Goal: Task Accomplishment & Management: Use online tool/utility

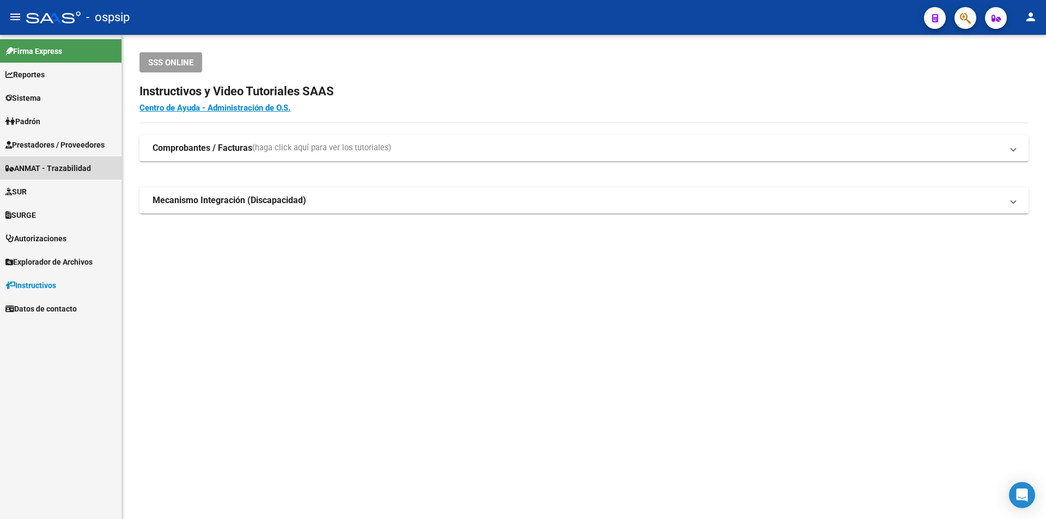
click at [59, 147] on span "Prestadores / Proveedores" at bounding box center [54, 145] width 99 height 12
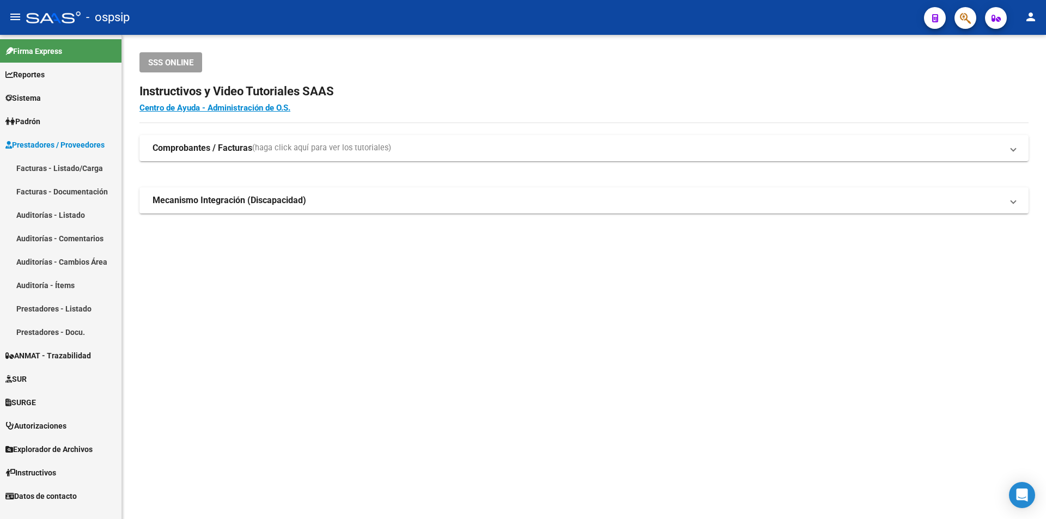
click at [77, 163] on link "Facturas - Listado/Carga" at bounding box center [60, 167] width 121 height 23
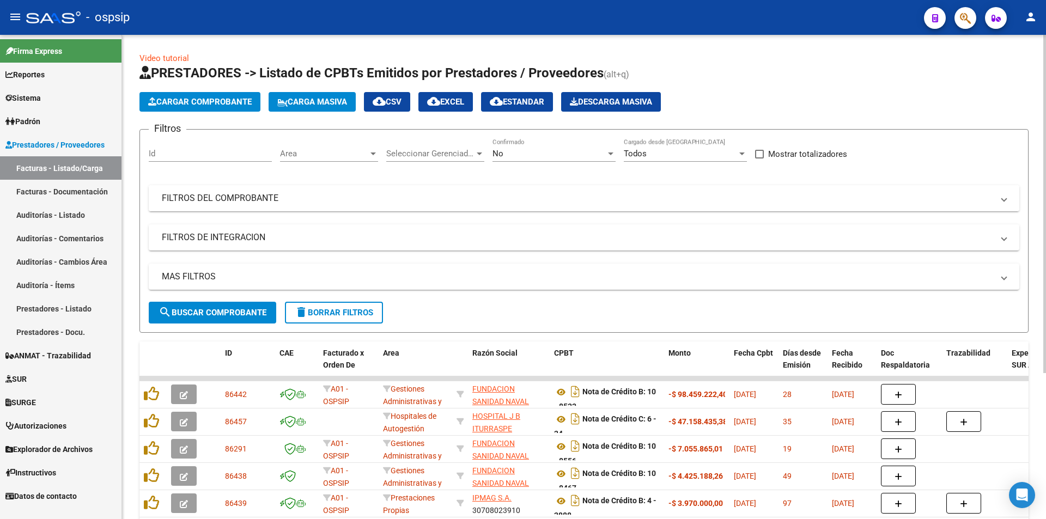
click at [216, 200] on mat-panel-title "FILTROS DEL COMPROBANTE" at bounding box center [577, 198] width 831 height 12
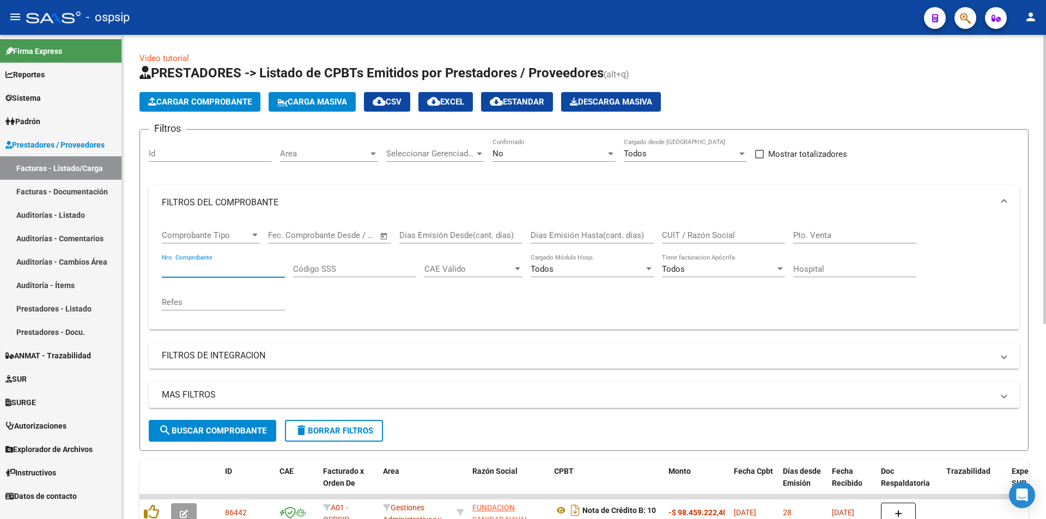
click at [208, 270] on input "Nro. Comprobante" at bounding box center [223, 269] width 123 height 10
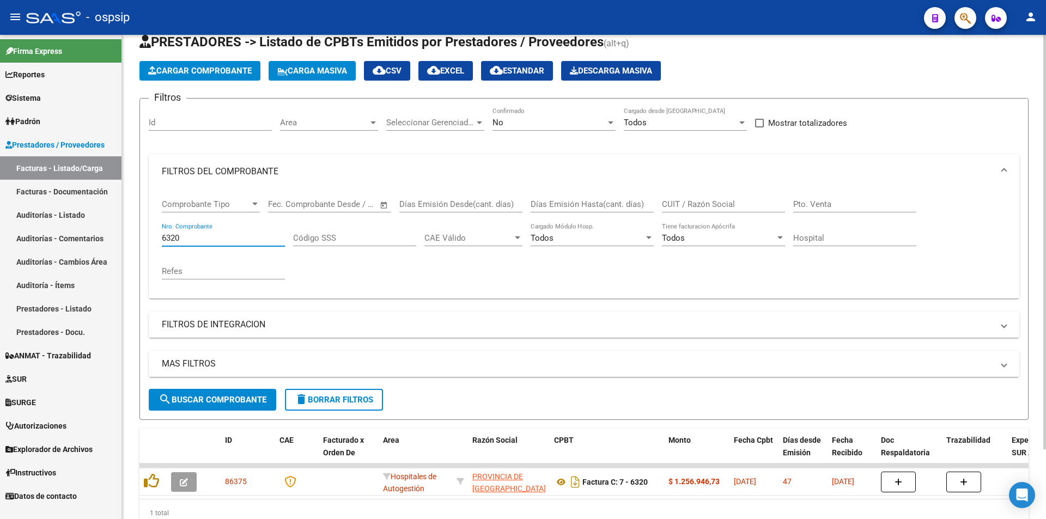
scroll to position [82, 0]
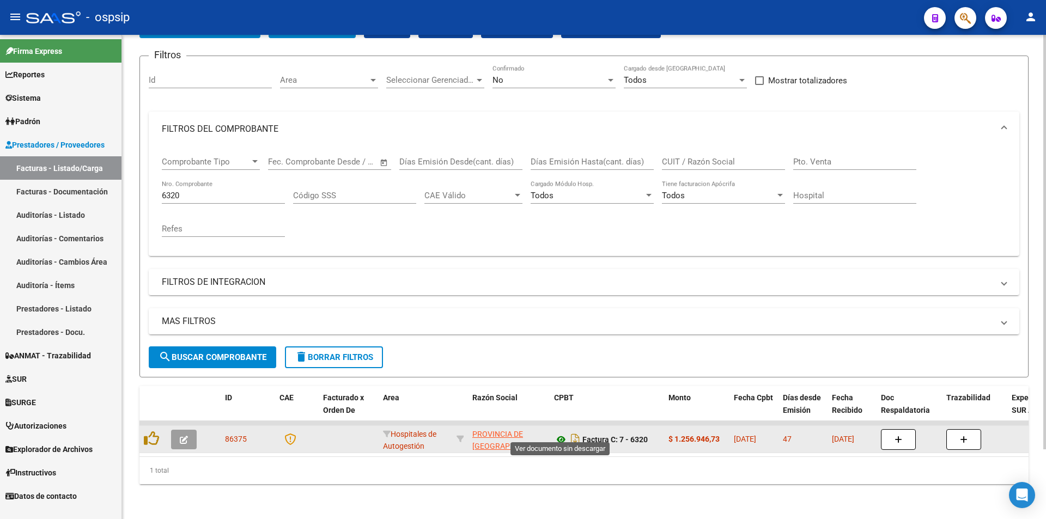
click at [559, 433] on icon at bounding box center [561, 439] width 14 height 13
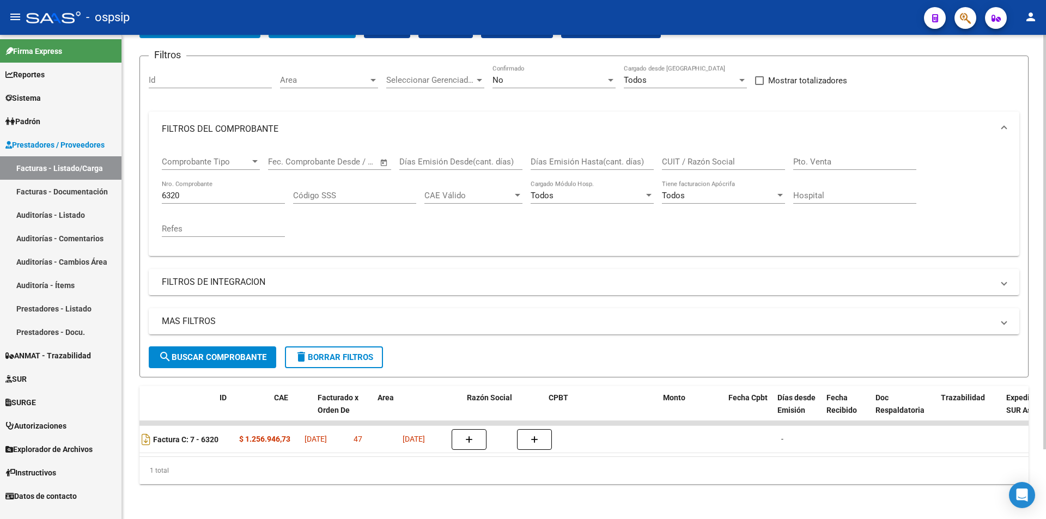
scroll to position [0, 0]
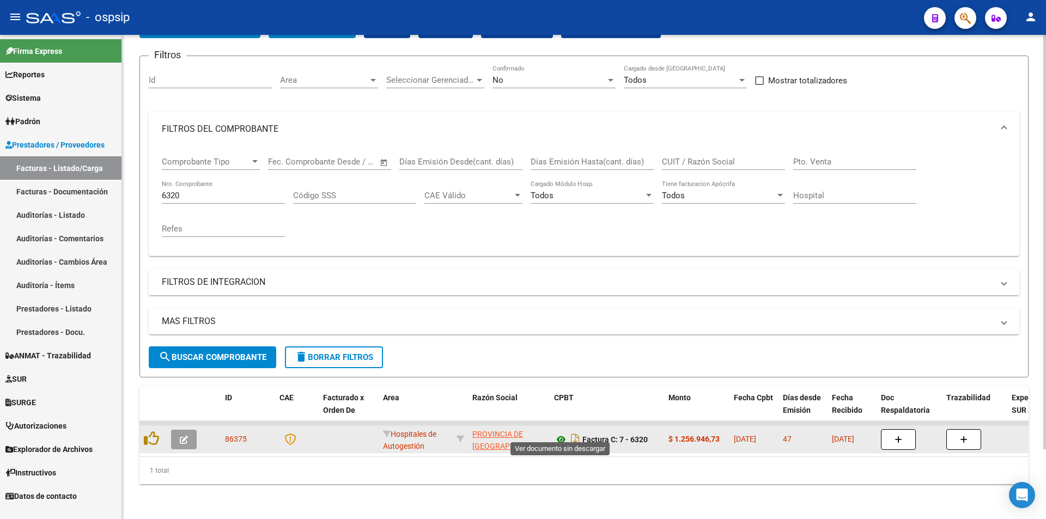
click at [558, 433] on icon at bounding box center [561, 439] width 14 height 13
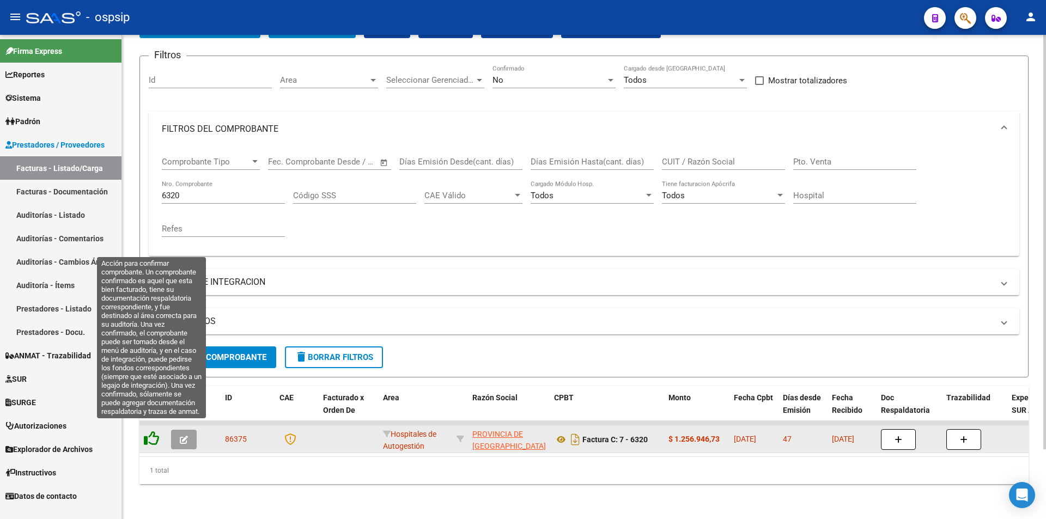
click at [144, 434] on icon at bounding box center [151, 438] width 15 height 15
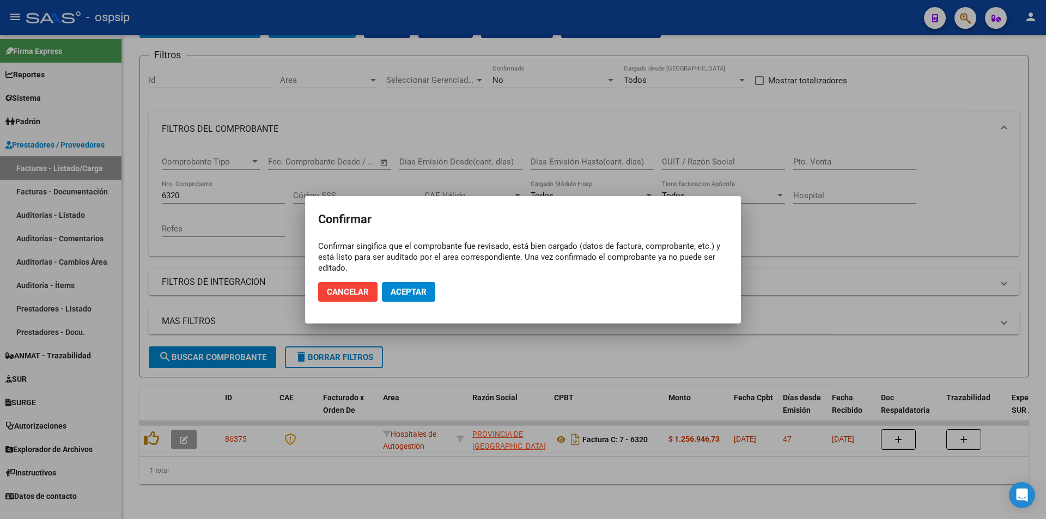
click at [407, 311] on mat-dialog-container "Confirmar Confirmar singifica que el comprobante fue revisado, está bien cargad…" at bounding box center [523, 259] width 436 height 127
click at [410, 301] on button "Aceptar" at bounding box center [408, 292] width 53 height 20
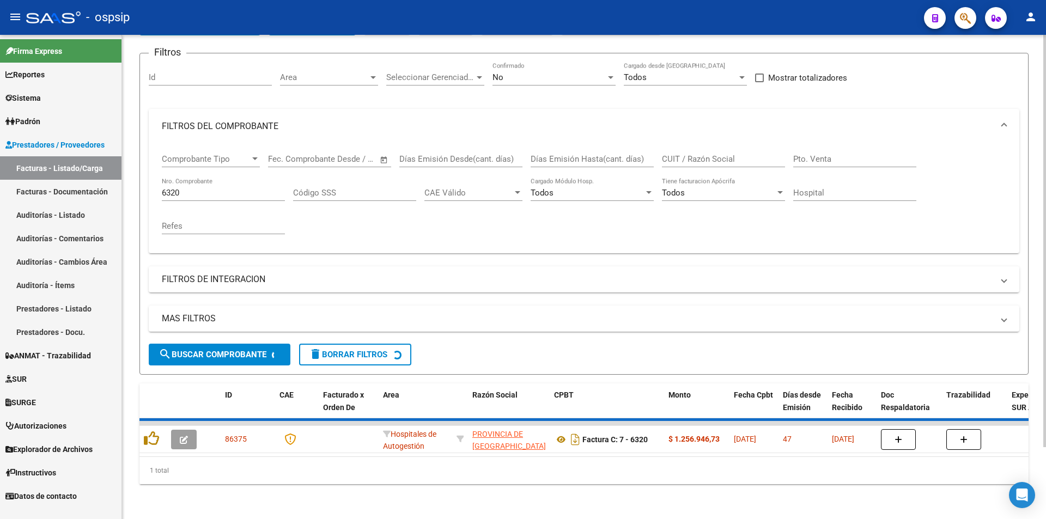
click at [257, 203] on div "6320 Nro. Comprobante" at bounding box center [223, 195] width 123 height 34
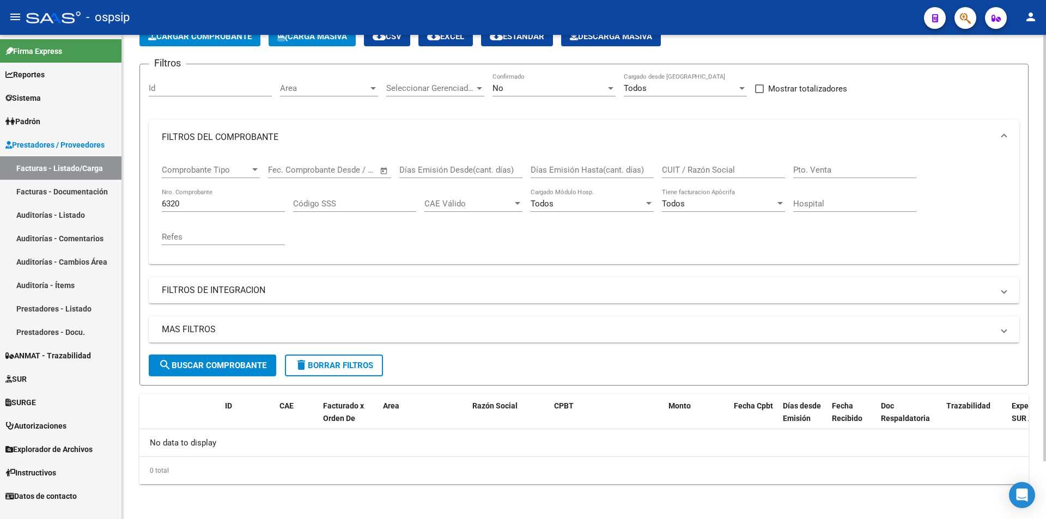
scroll to position [65, 0]
click at [254, 192] on div "6320 Nro. Comprobante" at bounding box center [223, 199] width 123 height 23
click at [243, 210] on div "6320 Nro. Comprobante" at bounding box center [223, 199] width 123 height 23
click at [243, 202] on input "6320" at bounding box center [223, 204] width 123 height 10
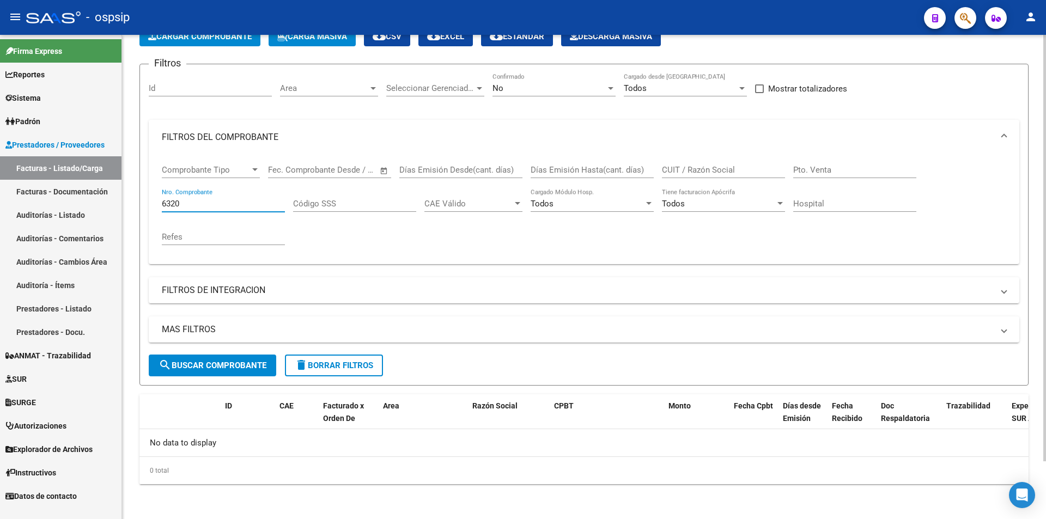
click at [243, 202] on input "6320" at bounding box center [223, 204] width 123 height 10
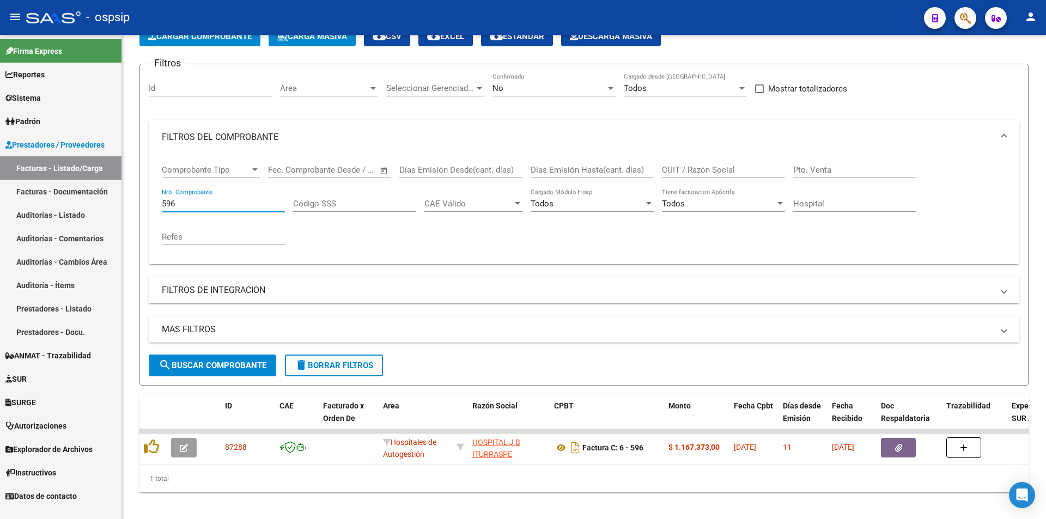
type input "596"
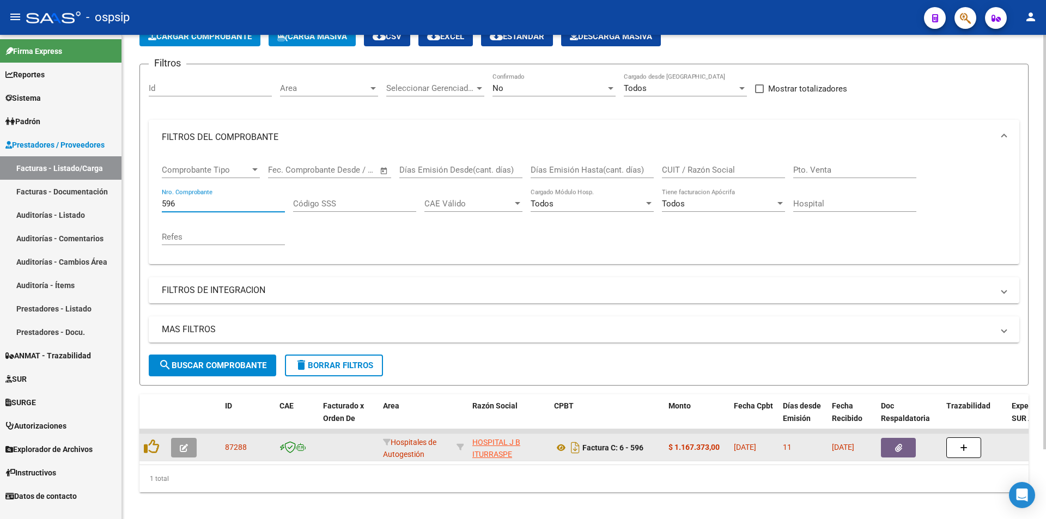
click at [911, 444] on button "button" at bounding box center [898, 448] width 35 height 20
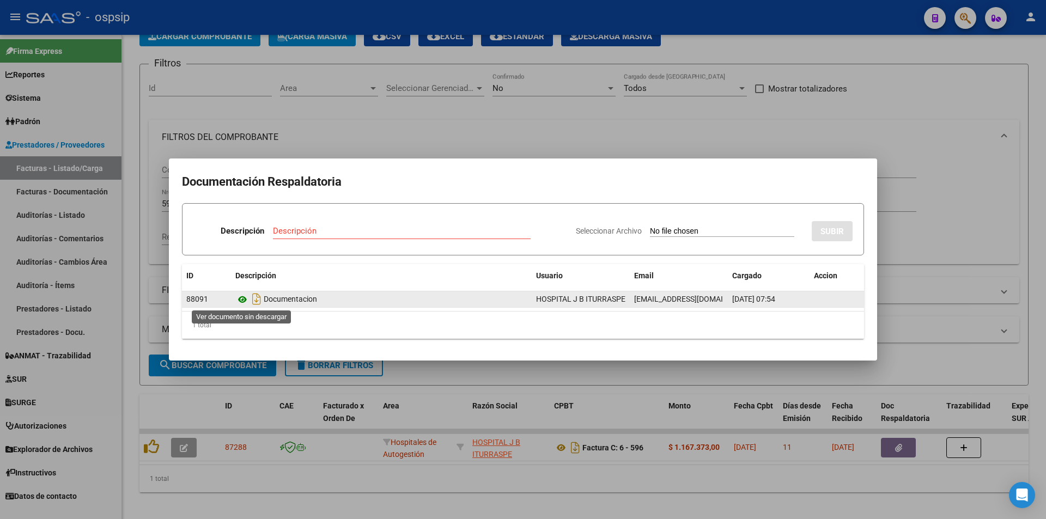
click at [243, 303] on icon at bounding box center [242, 299] width 14 height 13
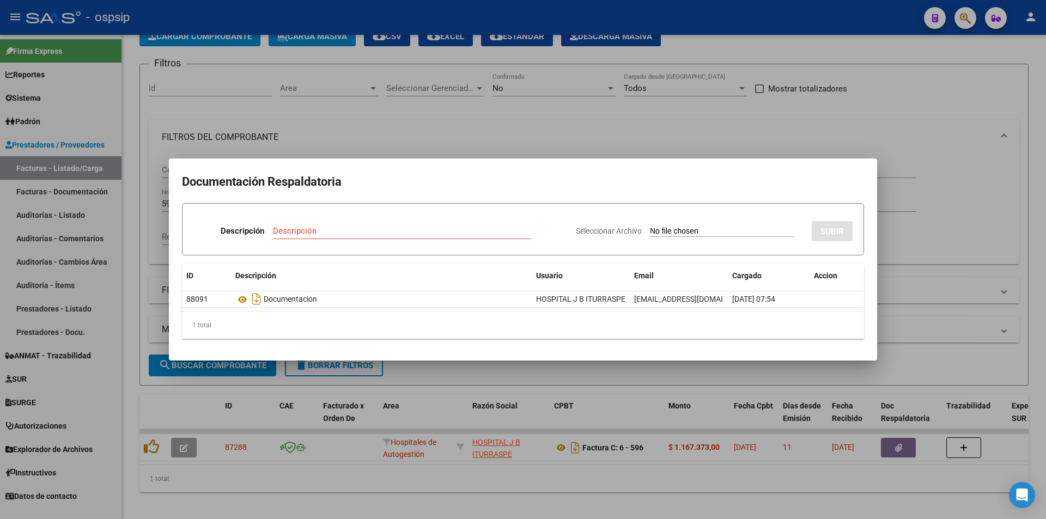
click at [943, 26] on div at bounding box center [523, 259] width 1046 height 519
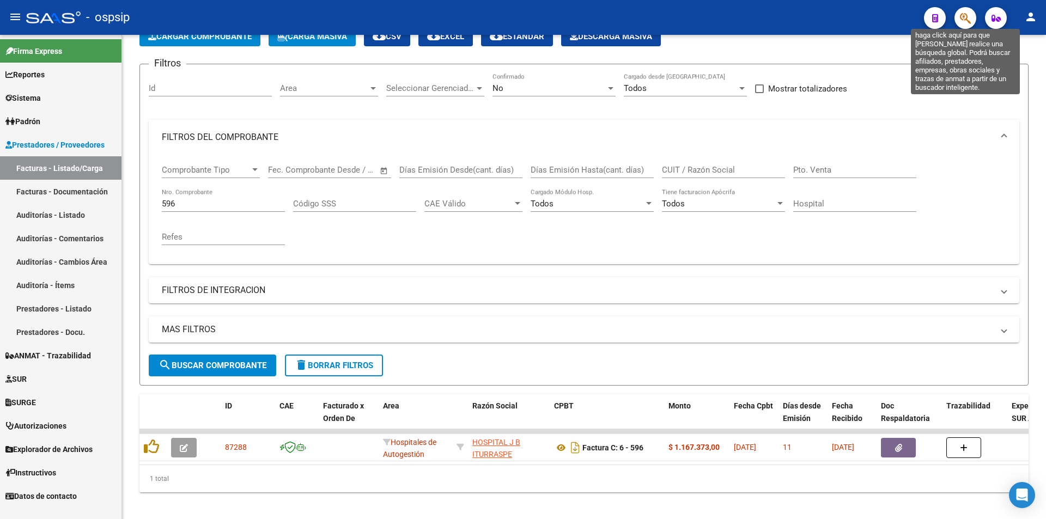
click at [967, 23] on icon "button" at bounding box center [965, 18] width 11 height 13
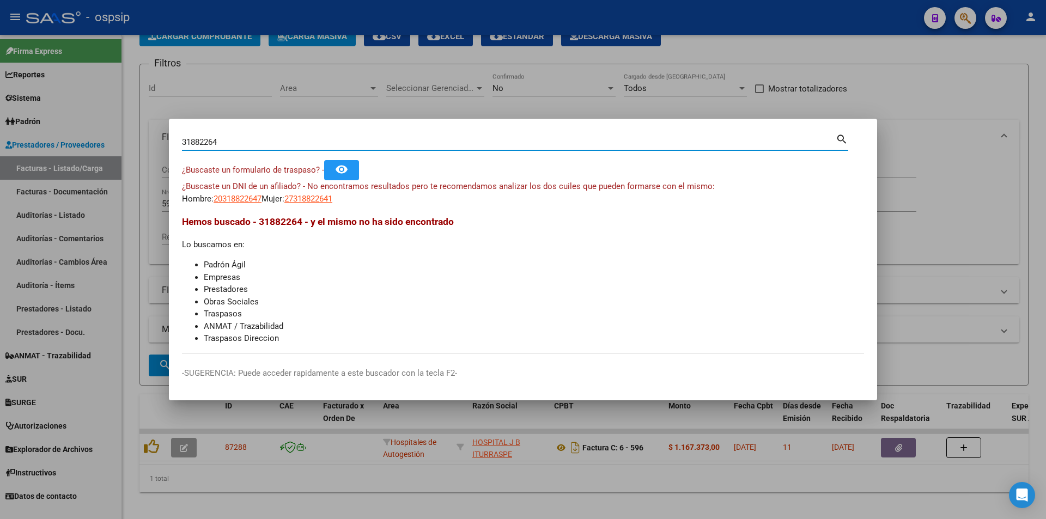
click at [231, 188] on span "¿Buscaste un DNI de un afiliado? - No encontramos resultados pero te recomendam…" at bounding box center [448, 186] width 533 height 10
click at [233, 188] on span "¿Buscaste un DNI de un afiliado? - No encontramos resultados pero te recomendam…" at bounding box center [448, 186] width 533 height 10
drag, startPoint x: 234, startPoint y: 189, endPoint x: 230, endPoint y: 197, distance: 8.3
click at [233, 192] on div "¿Buscaste un DNI de un afiliado? - No encontramos resultados pero te recomendam…" at bounding box center [523, 192] width 682 height 25
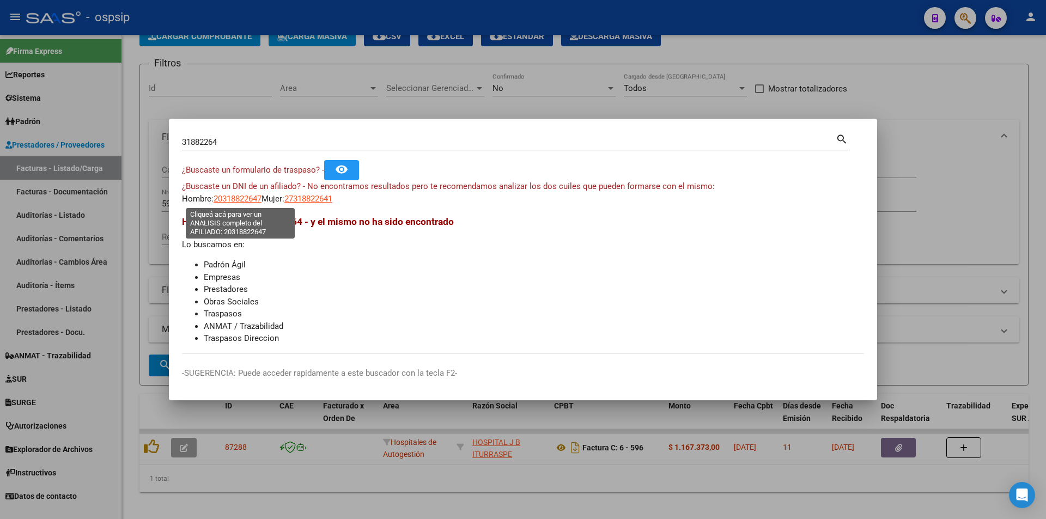
click at [230, 197] on span "20318822647" at bounding box center [237, 199] width 48 height 10
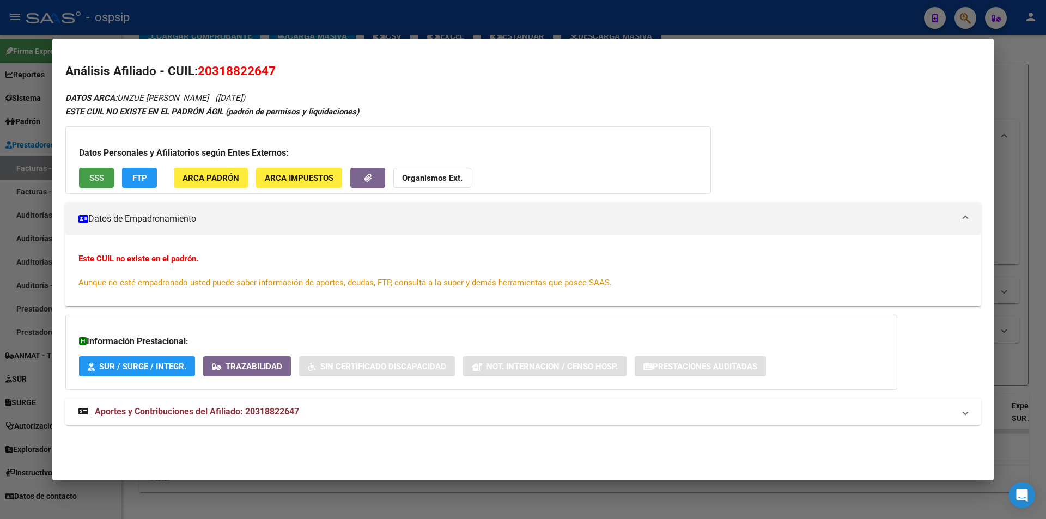
click at [104, 170] on button "SSS" at bounding box center [96, 178] width 35 height 20
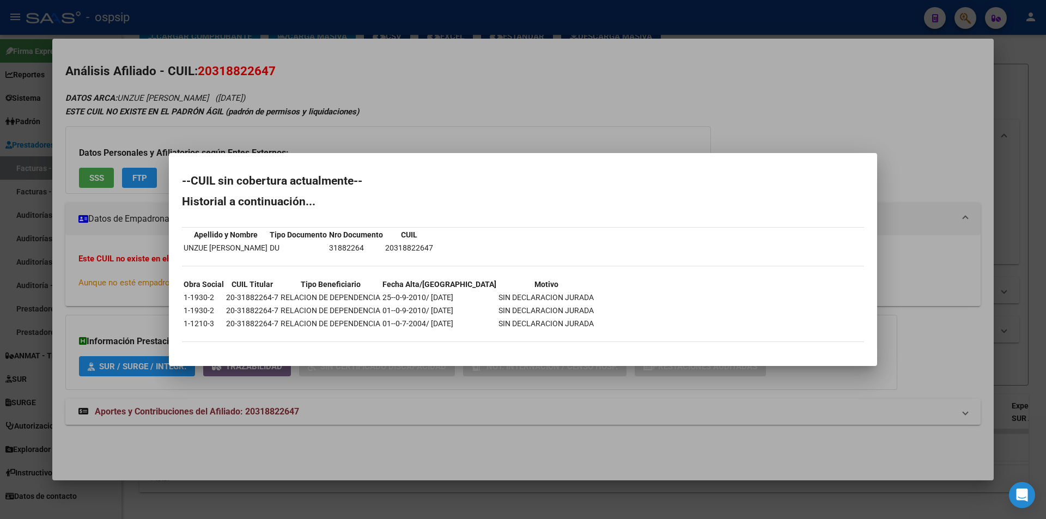
click at [50, 80] on div at bounding box center [523, 259] width 1046 height 519
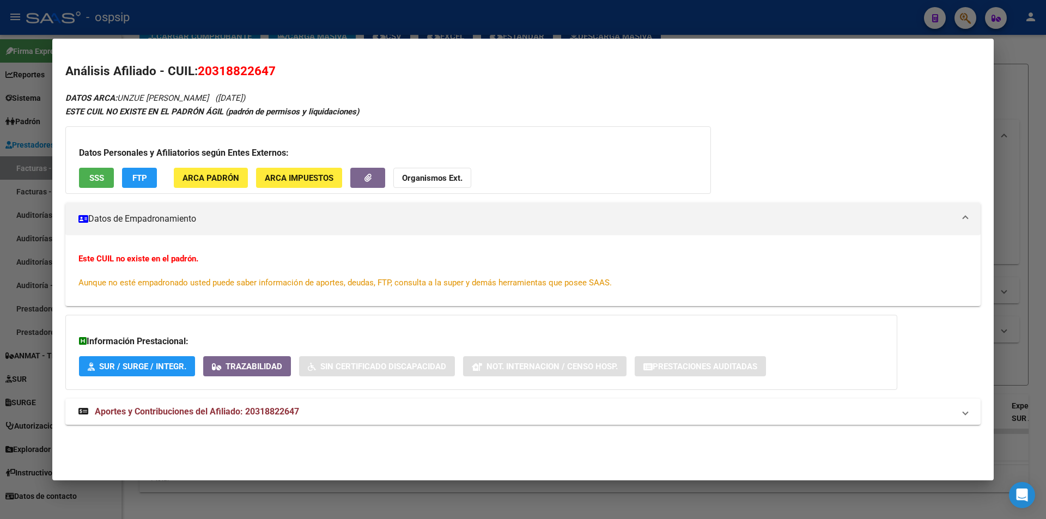
click at [15, 79] on div at bounding box center [523, 259] width 1046 height 519
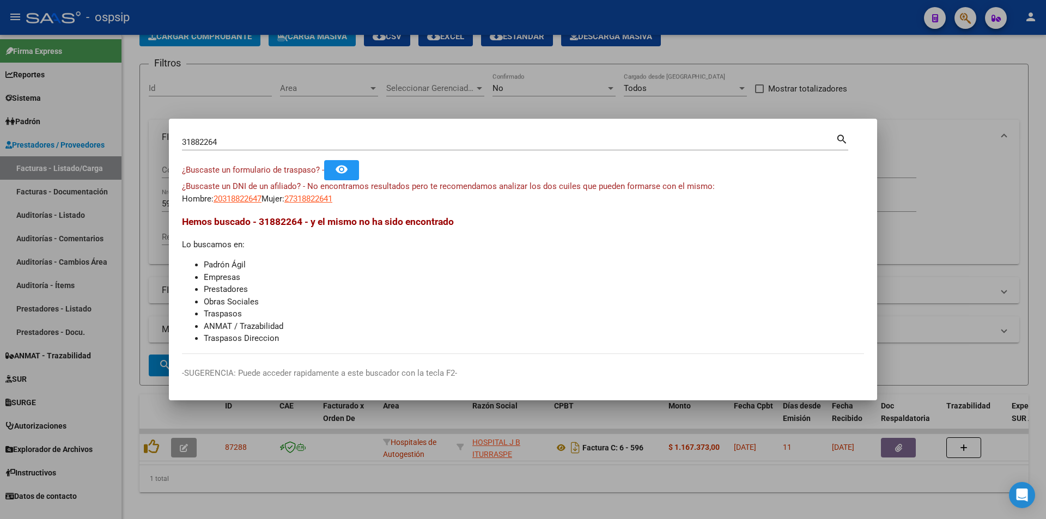
click at [242, 152] on div "31882264 Buscar (apellido, dni, [PERSON_NAME], [PERSON_NAME], cuit, obra social…" at bounding box center [515, 146] width 666 height 29
click at [242, 148] on div "31882264 Buscar (apellido, dni, [PERSON_NAME], [PERSON_NAME], cuit, obra social)" at bounding box center [509, 142] width 654 height 16
click at [241, 139] on input "31882264" at bounding box center [509, 142] width 654 height 10
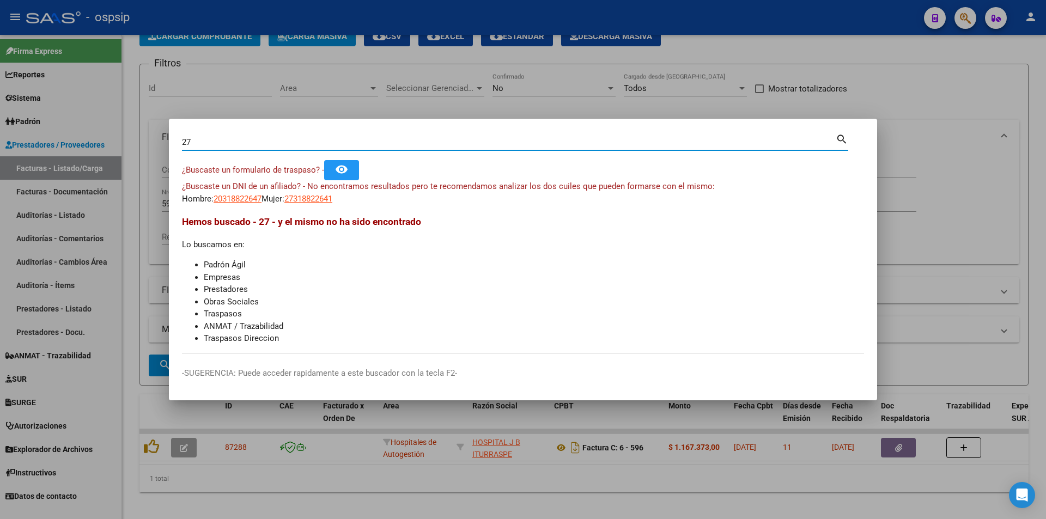
type input "2"
type input "22193743"
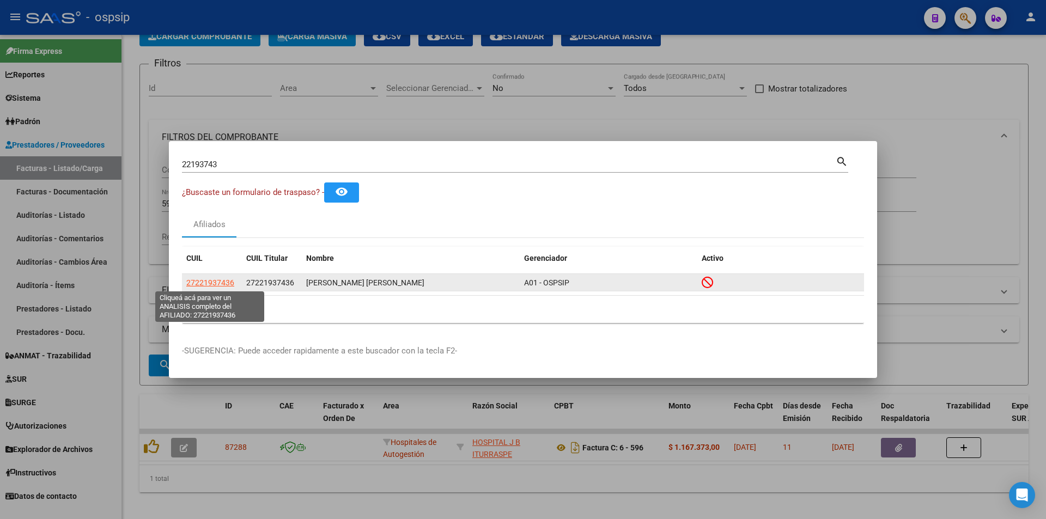
click at [205, 283] on span "27221937436" at bounding box center [210, 282] width 48 height 9
type textarea "27221937436"
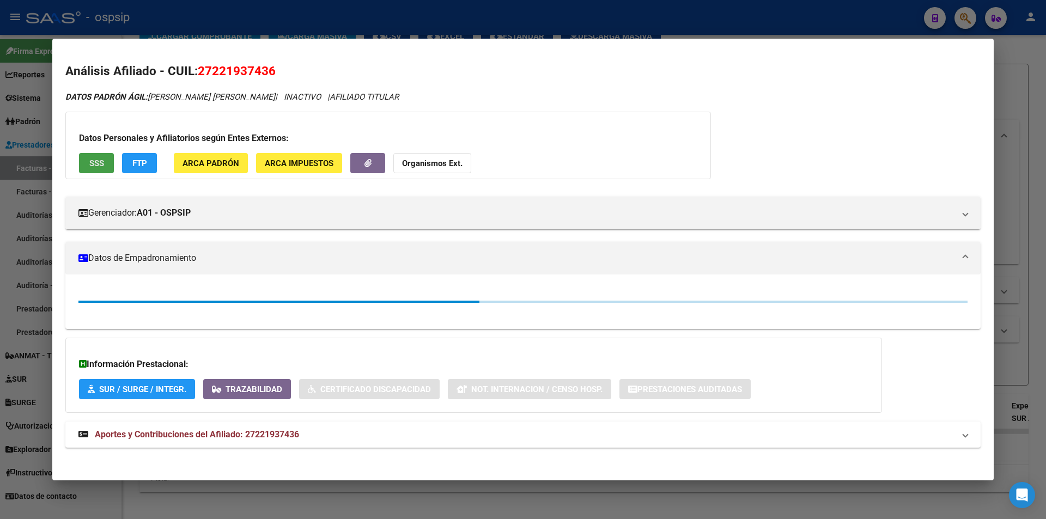
click at [112, 165] on button "SSS" at bounding box center [96, 163] width 35 height 20
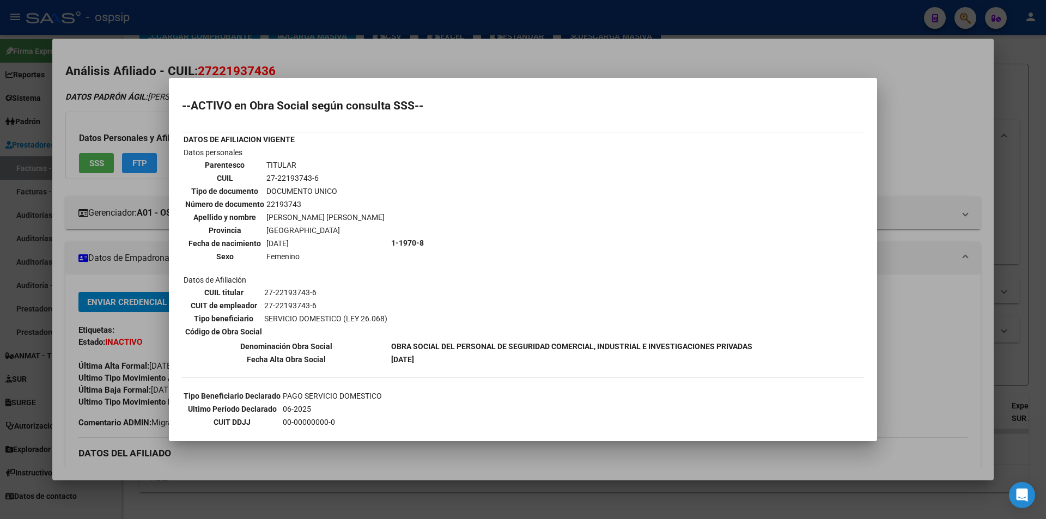
click at [82, 176] on div at bounding box center [523, 259] width 1046 height 519
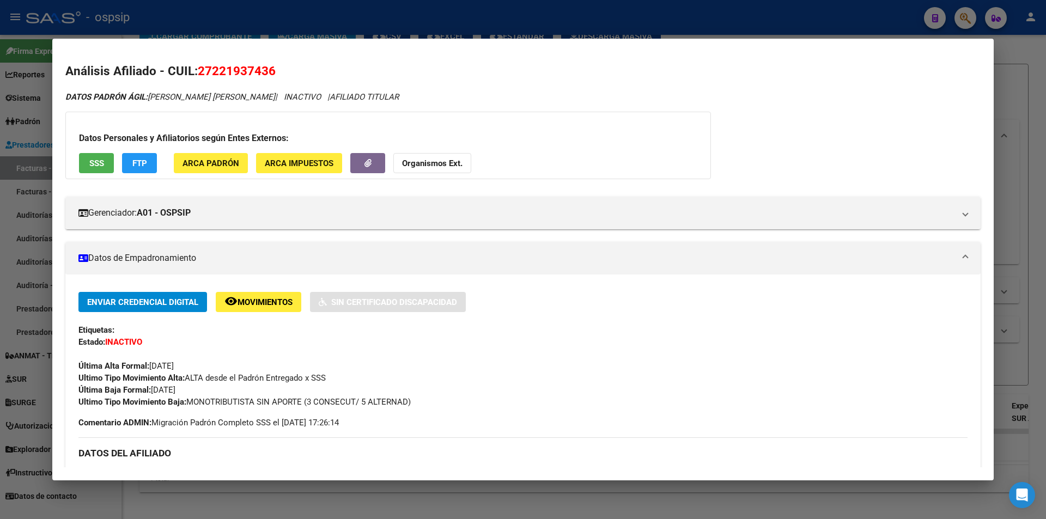
click at [82, 176] on div "Datos Personales y Afiliatorios según Entes Externos: SSS FTP ARCA Padrón ARCA …" at bounding box center [387, 146] width 645 height 68
click at [0, 182] on div at bounding box center [523, 259] width 1046 height 519
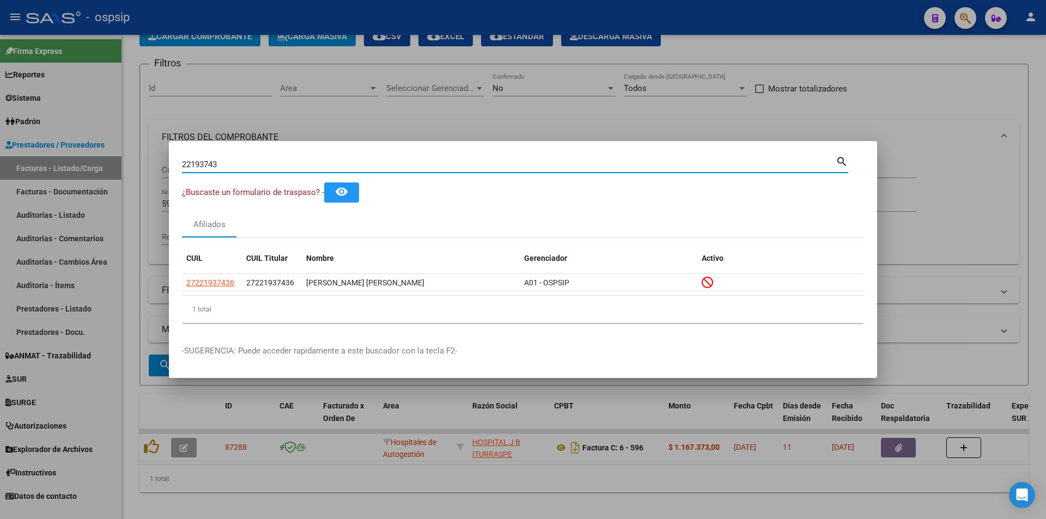
click at [229, 162] on input "22193743" at bounding box center [509, 165] width 654 height 10
type input "31882264"
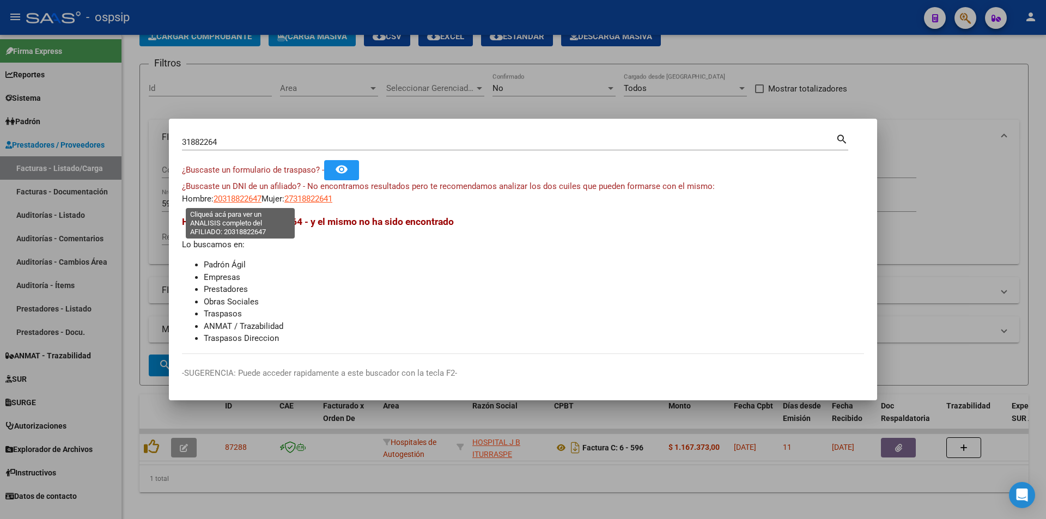
click at [261, 203] on span "20318822647" at bounding box center [237, 199] width 48 height 10
type textarea "20318822647"
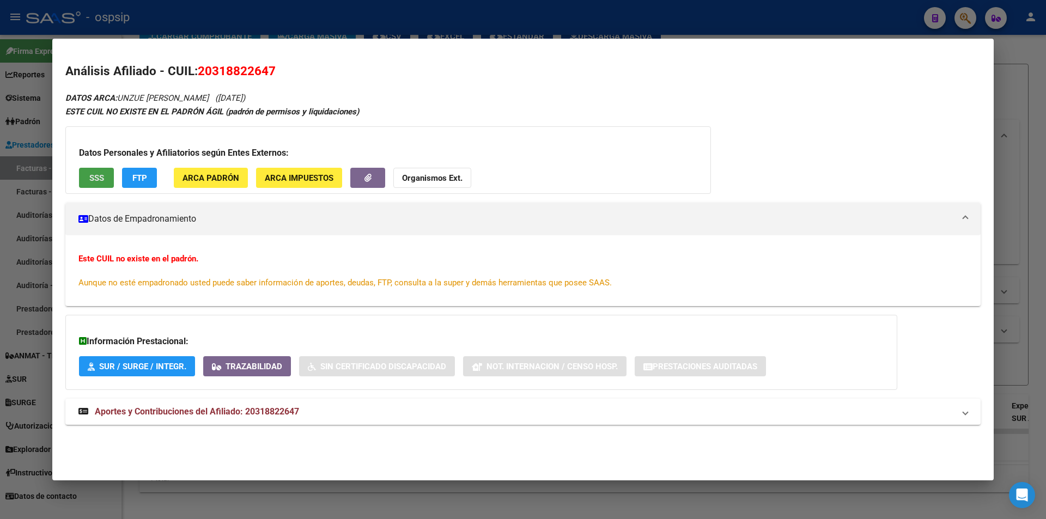
drag, startPoint x: 100, startPoint y: 179, endPoint x: 0, endPoint y: 180, distance: 99.7
click at [0, 180] on div "31882264 Buscar (apellido, dni, cuil, nro traspaso, cuit, obra social) search ¿…" at bounding box center [523, 259] width 1046 height 519
click at [0, 180] on div at bounding box center [523, 259] width 1046 height 519
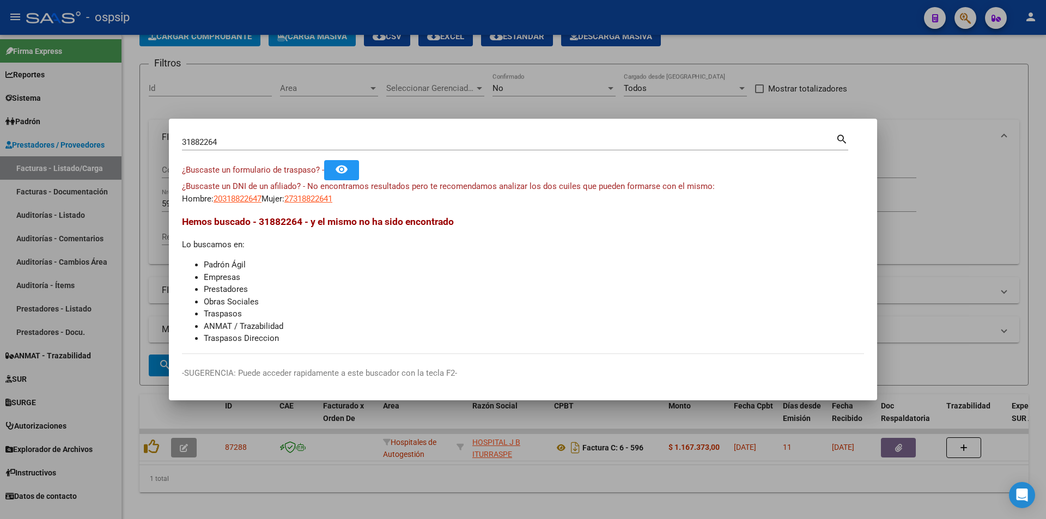
drag, startPoint x: 190, startPoint y: 148, endPoint x: 199, endPoint y: 142, distance: 10.3
click at [194, 146] on div "31882264 Buscar (apellido, dni, [PERSON_NAME], [PERSON_NAME], cuit, obra social)" at bounding box center [509, 142] width 654 height 16
click at [199, 142] on input "31882264" at bounding box center [509, 142] width 654 height 10
type input "31882226"
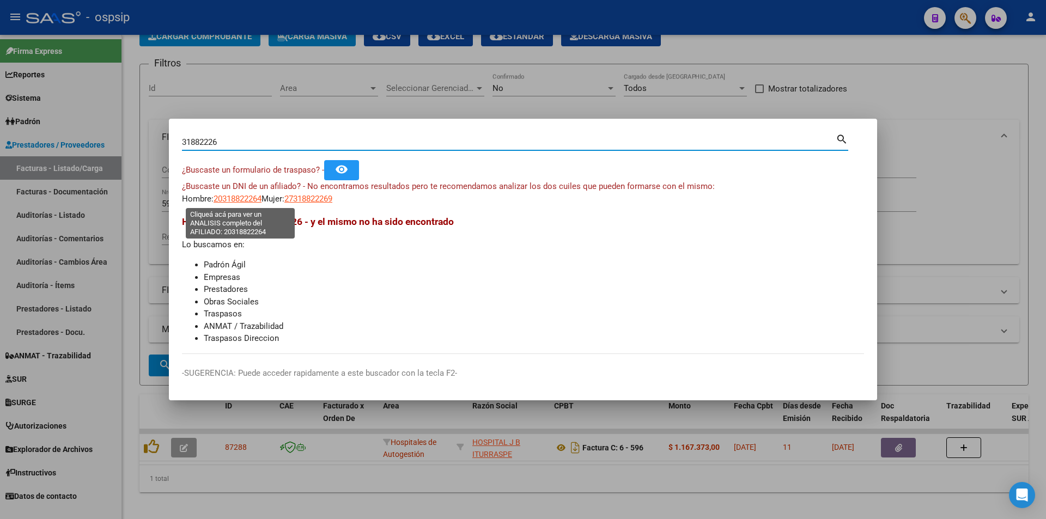
click at [245, 195] on span "20318822264" at bounding box center [237, 199] width 48 height 10
type textarea "20318822264"
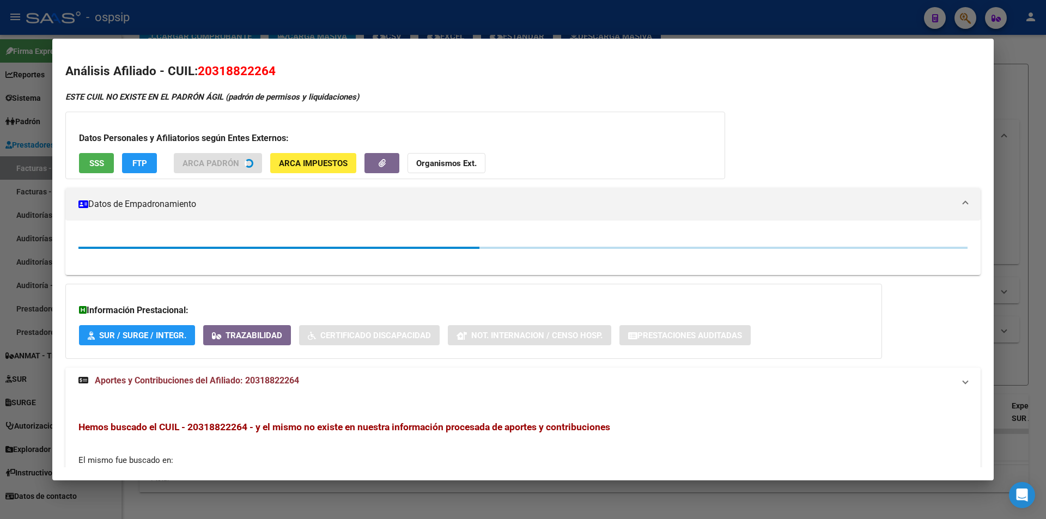
click at [104, 179] on div "Datos Personales y Afiliatorios según Entes Externos: SSS FTP ARCA Padrón ARCA …" at bounding box center [395, 146] width 660 height 68
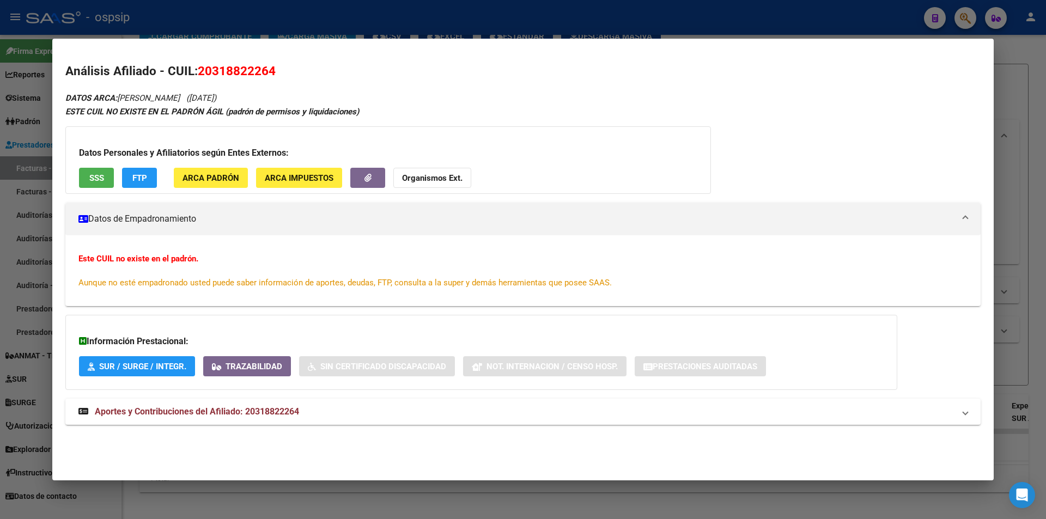
click at [99, 174] on span "SSS" at bounding box center [96, 178] width 15 height 10
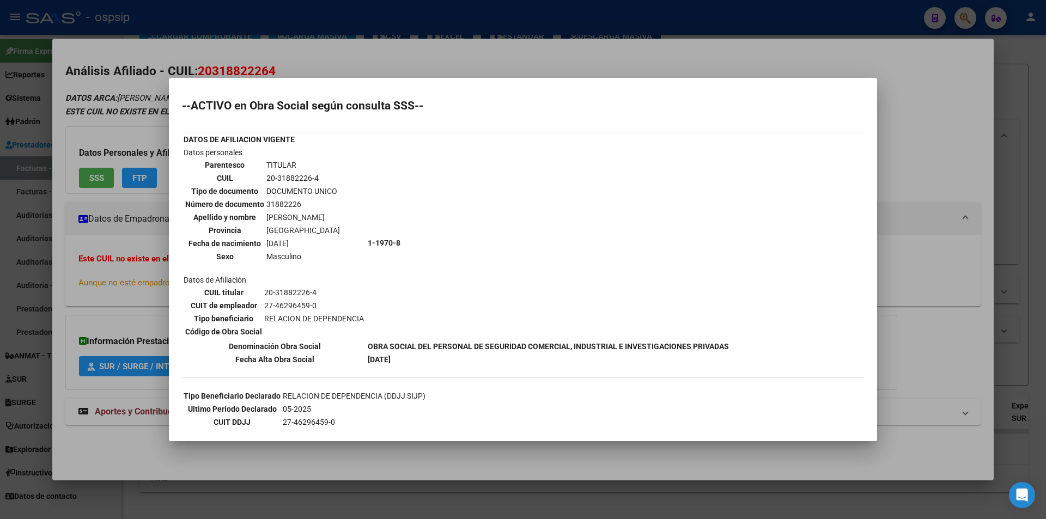
scroll to position [99, 0]
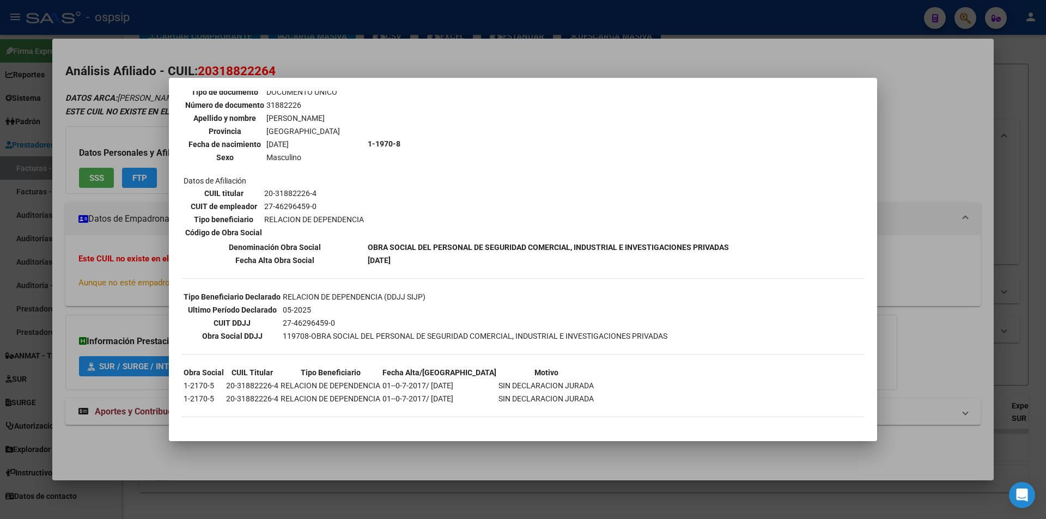
click at [82, 247] on div at bounding box center [523, 259] width 1046 height 519
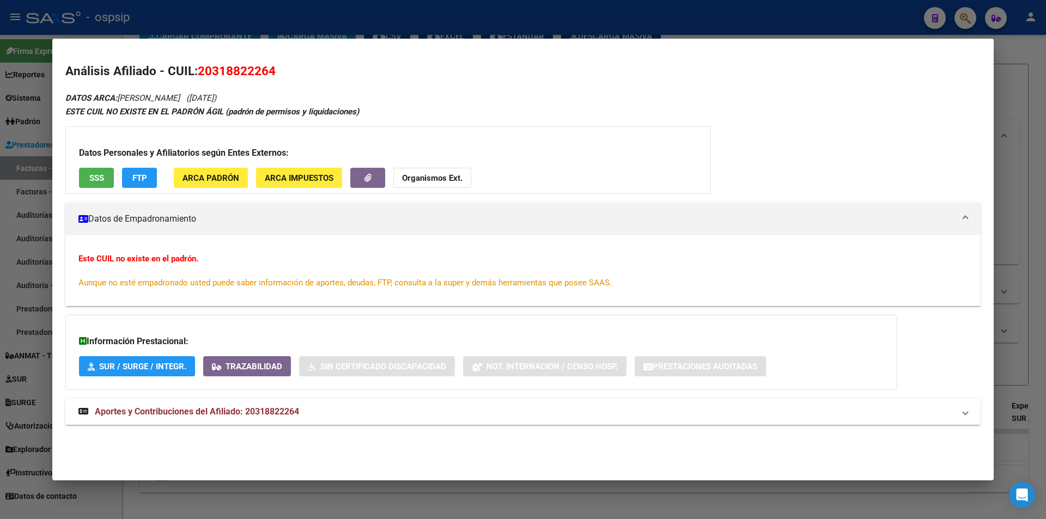
click at [0, 233] on div at bounding box center [523, 259] width 1046 height 519
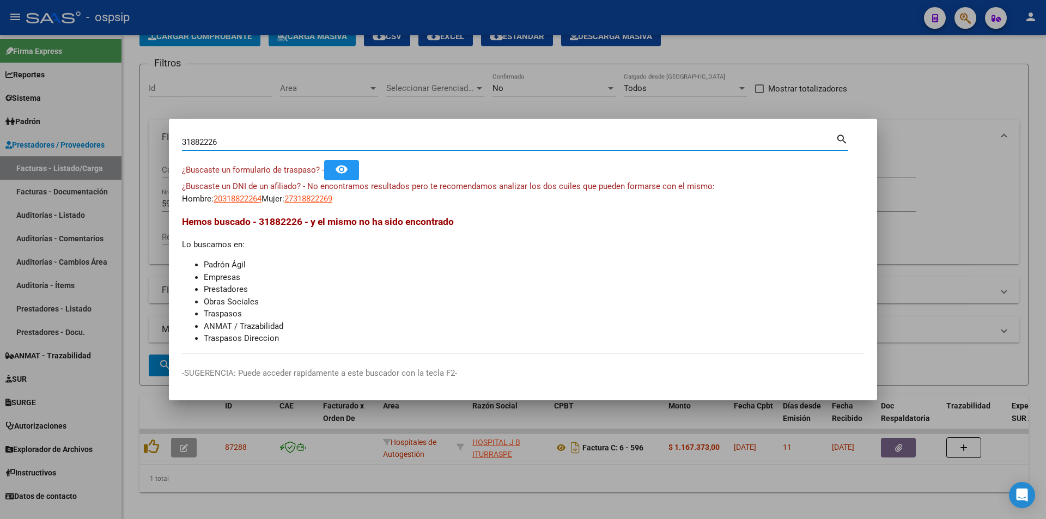
click at [233, 147] on input "31882226" at bounding box center [509, 142] width 654 height 10
type input "39631828"
click at [235, 192] on div "¿Buscaste un DNI de un afiliado? - No encontramos resultados pero te recomendam…" at bounding box center [523, 192] width 682 height 25
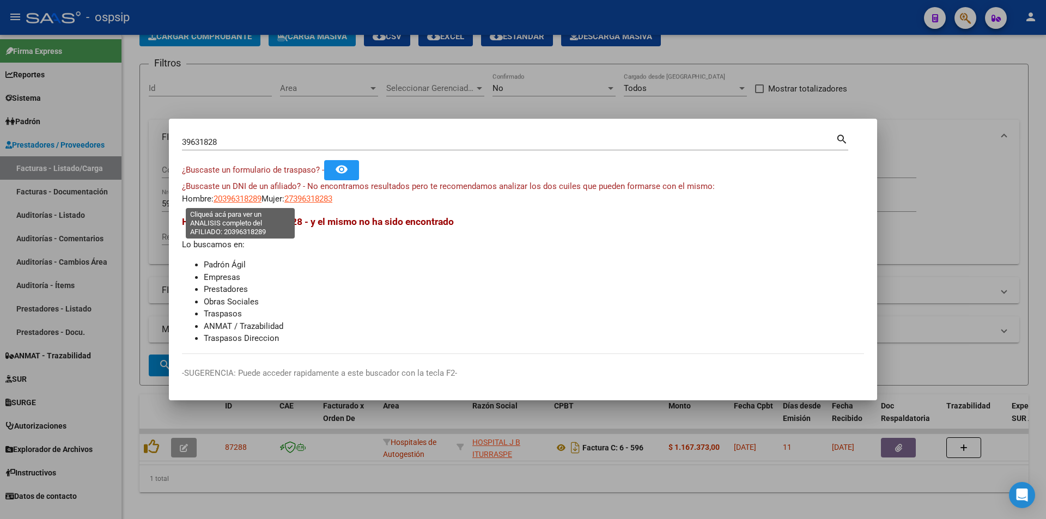
click at [236, 200] on span "20396318289" at bounding box center [237, 199] width 48 height 10
type textarea "20396318289"
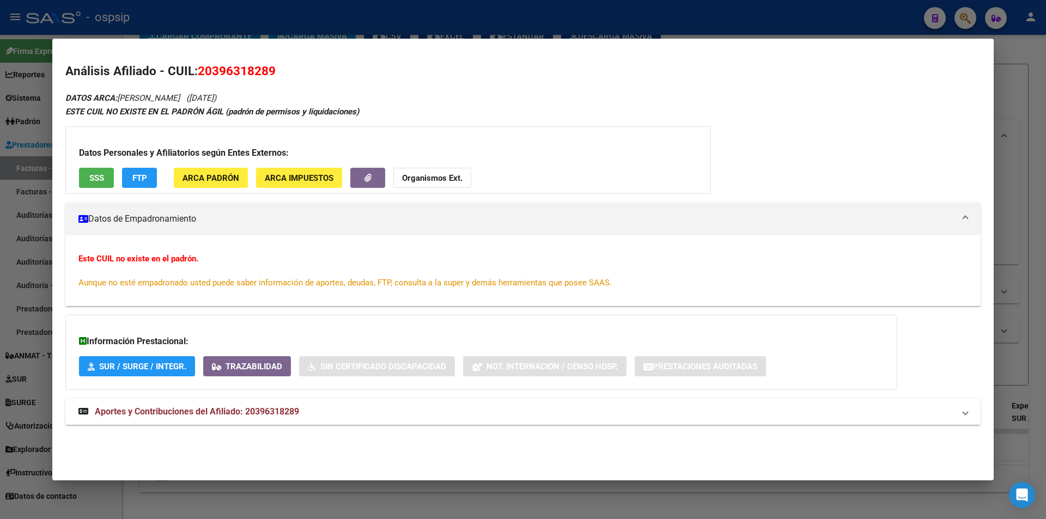
click at [97, 187] on button "SSS" at bounding box center [96, 178] width 35 height 20
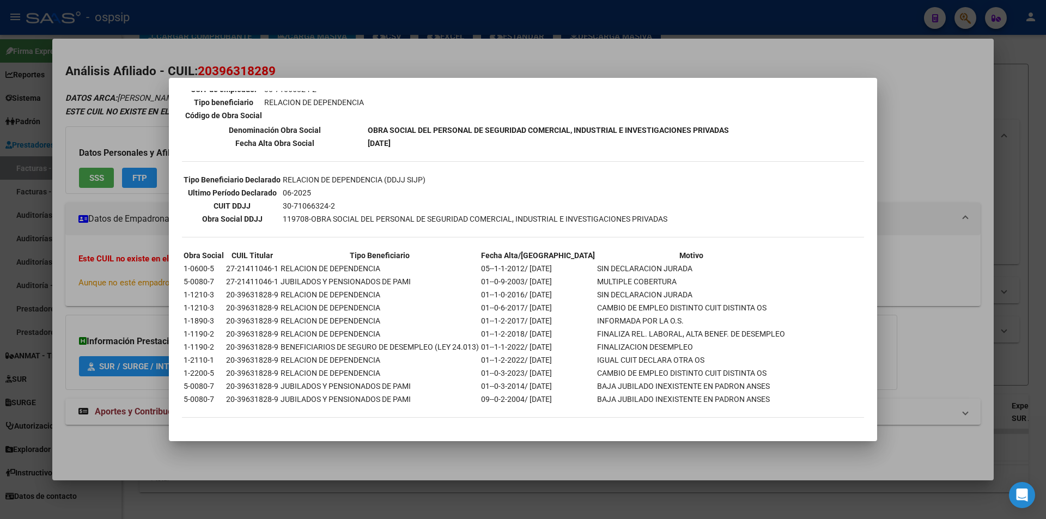
scroll to position [217, 0]
click at [0, 209] on div at bounding box center [523, 259] width 1046 height 519
